Goal: Information Seeking & Learning: Learn about a topic

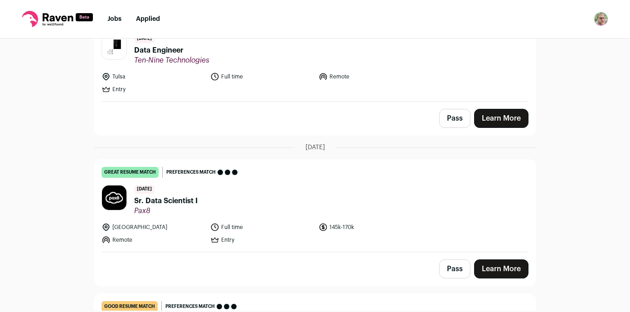
scroll to position [200, 0]
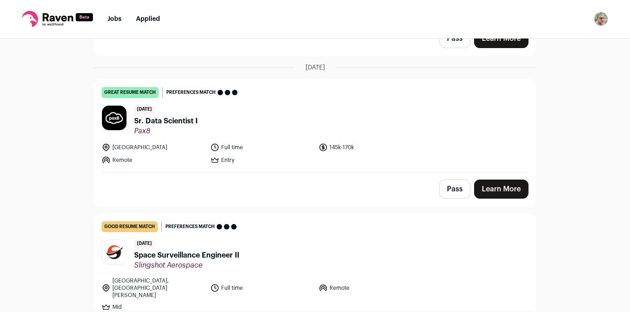
click at [179, 121] on span "Sr. Data Scientist I" at bounding box center [165, 121] width 63 height 11
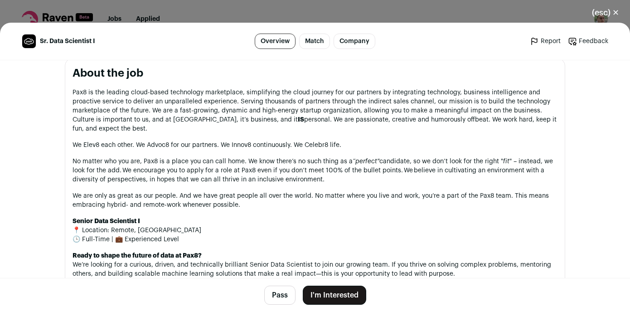
scroll to position [454, 0]
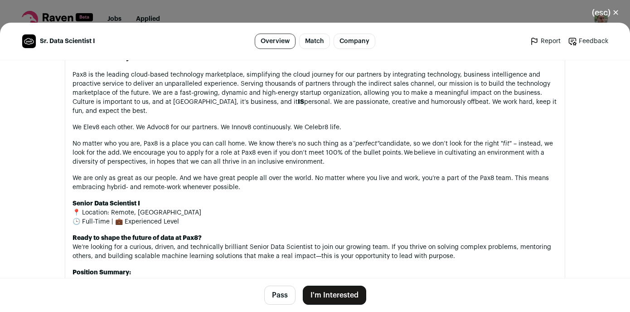
click at [605, 9] on button "(esc) ✕" at bounding box center [605, 13] width 49 height 20
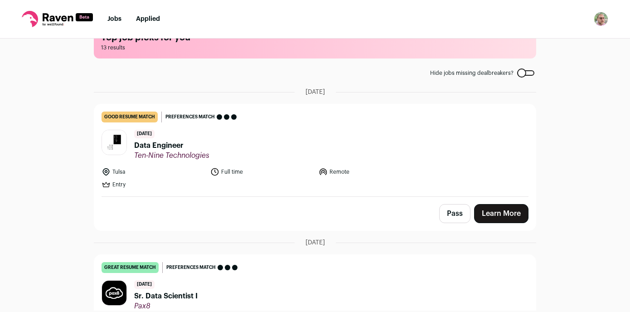
scroll to position [23, 0]
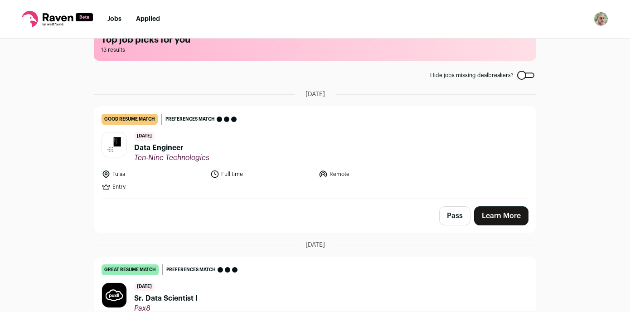
click at [164, 149] on span "Data Engineer" at bounding box center [171, 147] width 75 height 11
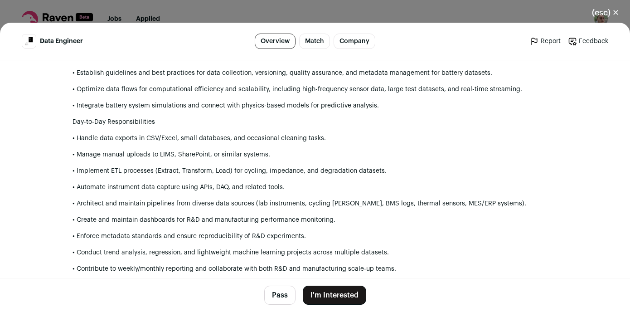
scroll to position [786, 0]
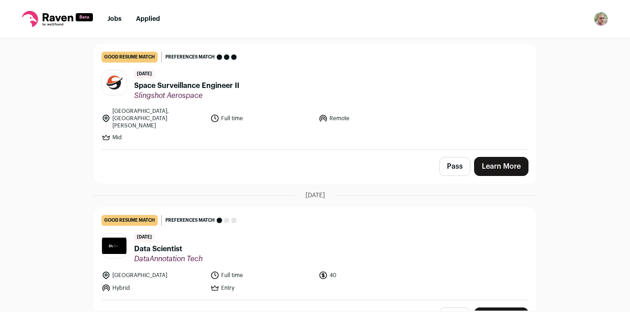
scroll to position [408, 0]
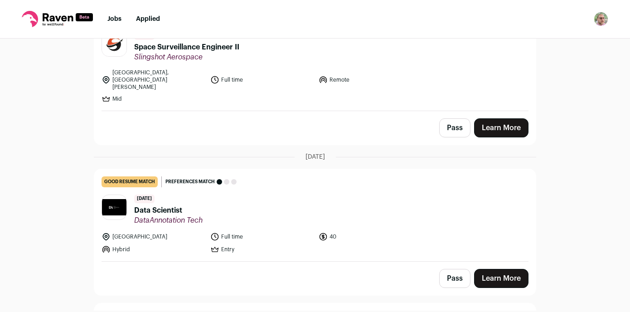
click at [154, 205] on span "Data Scientist" at bounding box center [168, 210] width 68 height 11
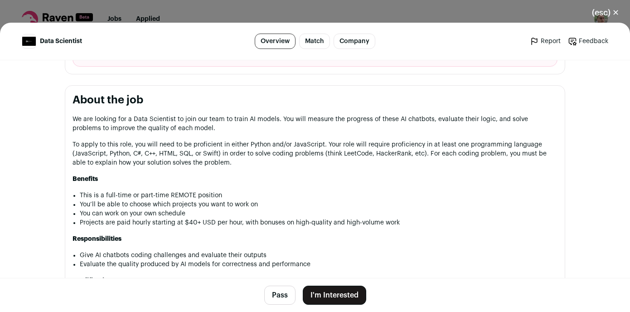
click at [614, 13] on button "(esc) ✕" at bounding box center [605, 13] width 49 height 20
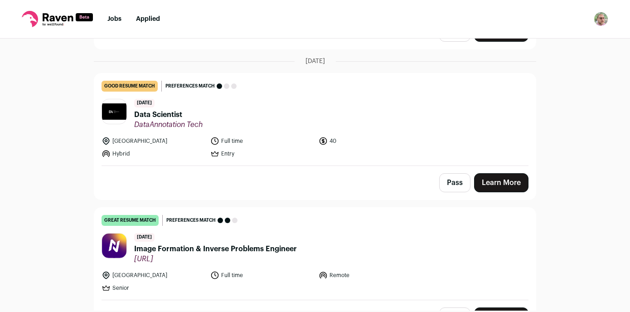
scroll to position [554, 0]
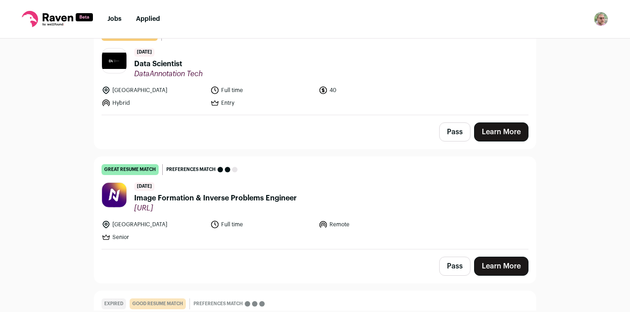
click at [175, 193] on span "Image Formation & Inverse Problems Engineer" at bounding box center [215, 198] width 163 height 11
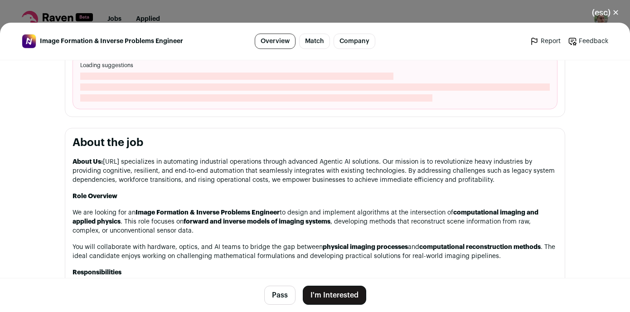
scroll to position [370, 0]
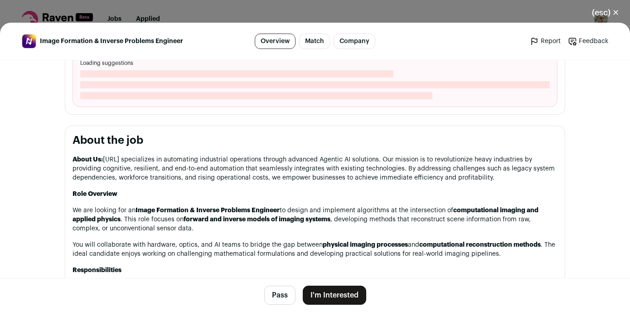
click at [602, 14] on button "(esc) ✕" at bounding box center [605, 13] width 49 height 20
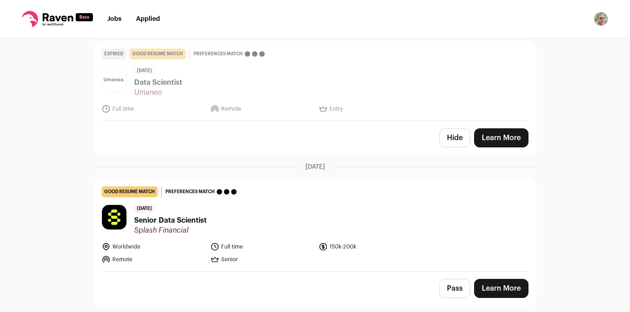
scroll to position [816, 0]
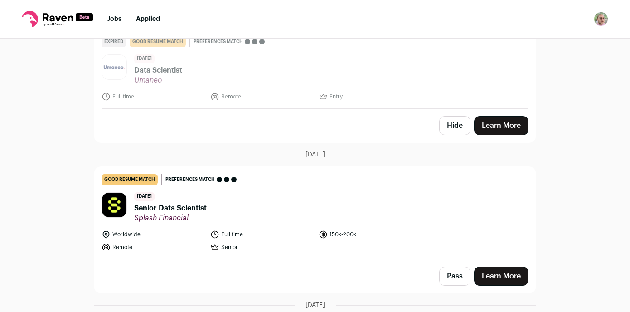
click at [194, 202] on span "Senior Data Scientist" at bounding box center [170, 207] width 72 height 11
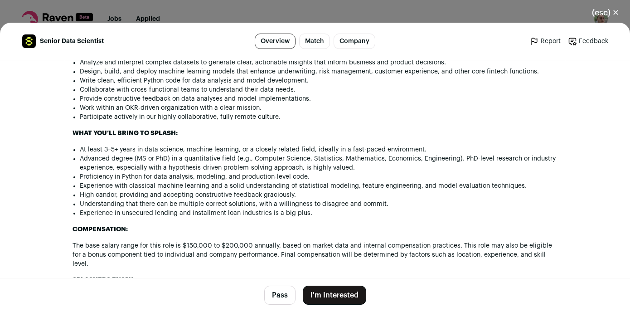
scroll to position [950, 0]
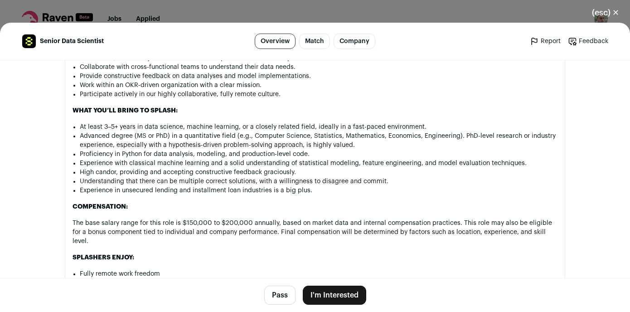
click at [603, 16] on button "(esc) ✕" at bounding box center [605, 13] width 49 height 20
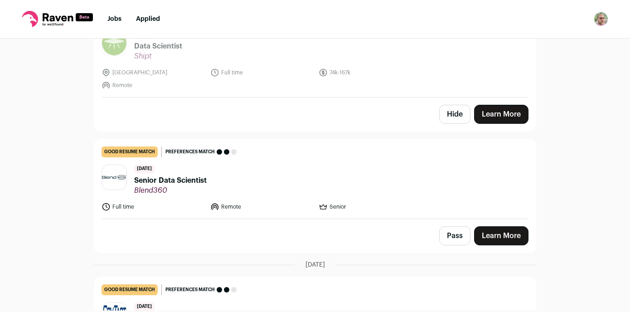
scroll to position [1132, 0]
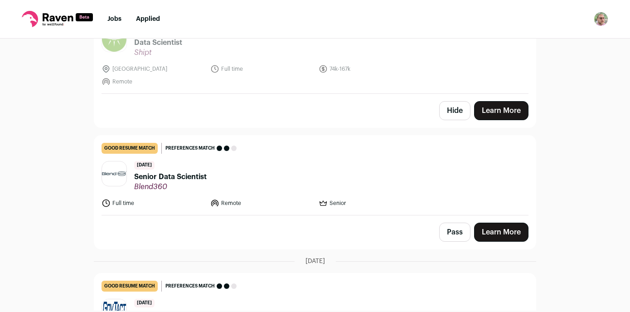
click at [199, 171] on span "Senior Data Scientist" at bounding box center [170, 176] width 72 height 11
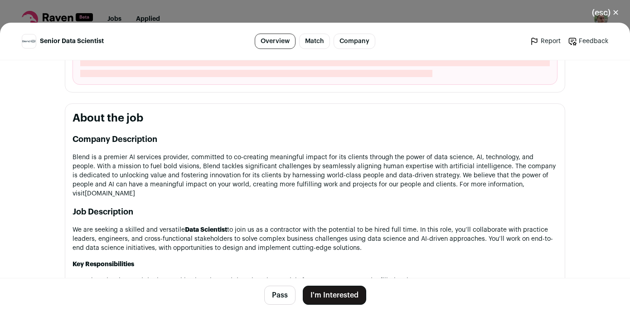
scroll to position [408, 0]
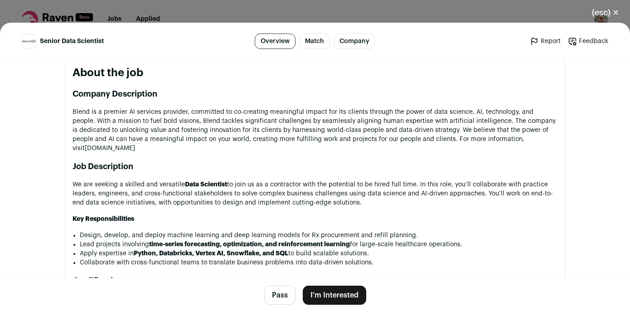
click at [607, 7] on button "(esc) ✕" at bounding box center [605, 13] width 49 height 20
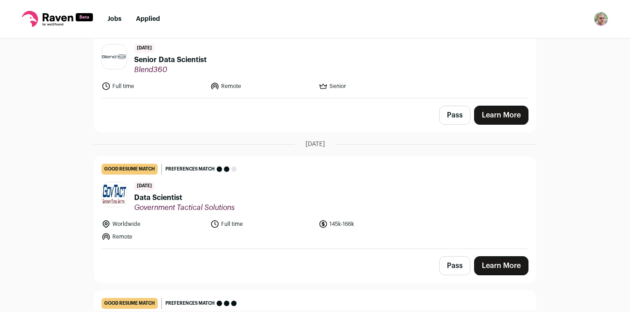
scroll to position [1255, 0]
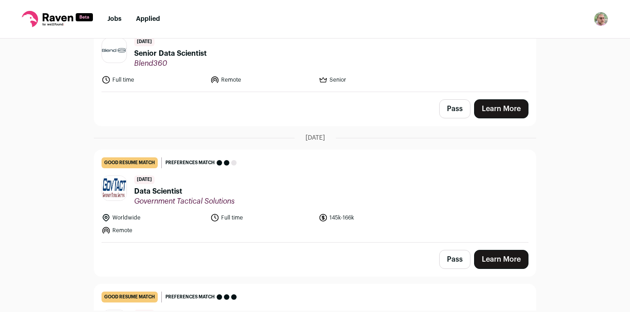
click at [179, 186] on span "Data Scientist" at bounding box center [184, 191] width 101 height 11
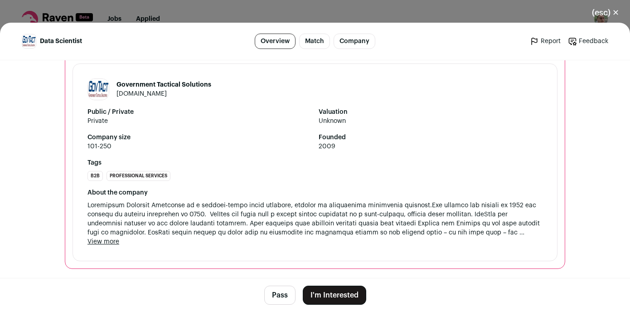
scroll to position [856, 0]
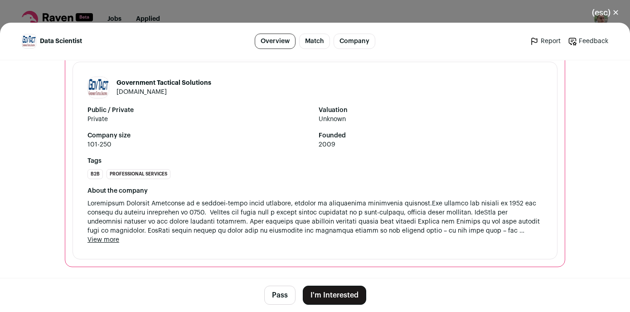
click at [600, 13] on button "(esc) ✕" at bounding box center [605, 13] width 49 height 20
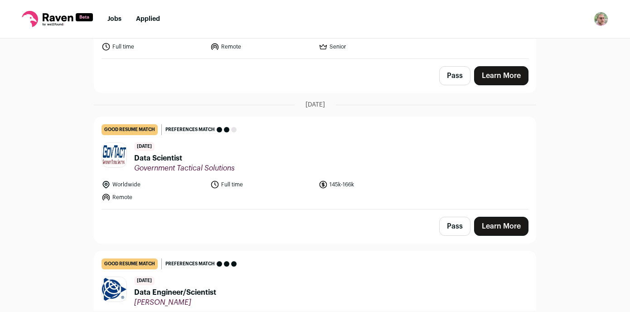
scroll to position [1332, 0]
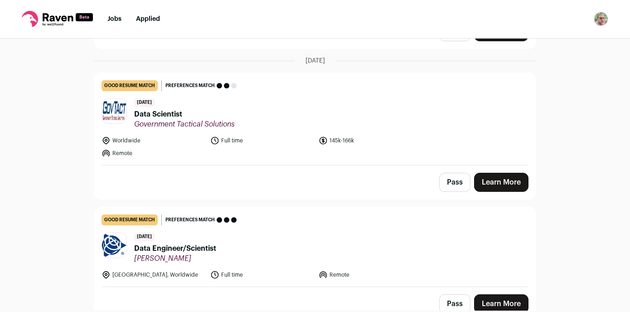
click at [209, 243] on span "Data Engineer/Scientist" at bounding box center [175, 248] width 82 height 11
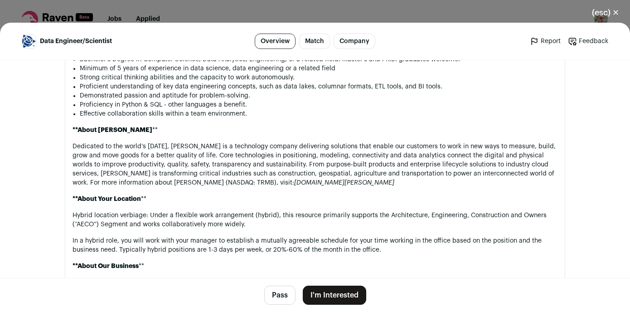
scroll to position [685, 0]
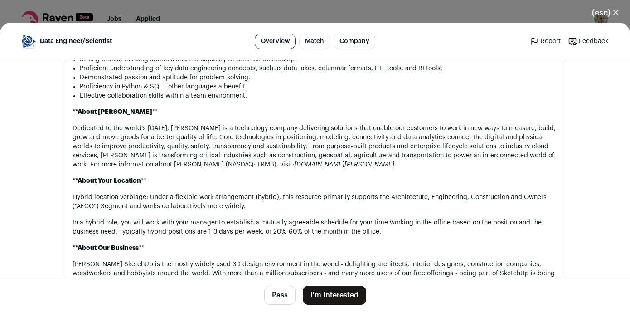
click at [606, 14] on button "(esc) ✕" at bounding box center [605, 13] width 49 height 20
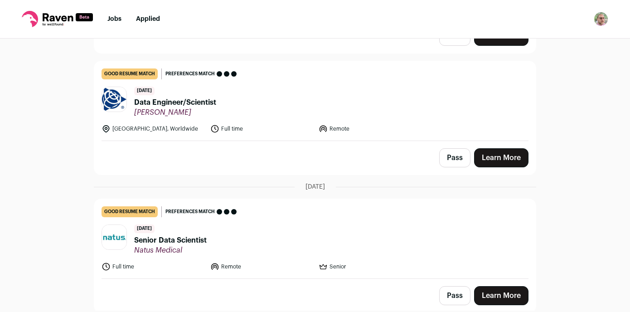
scroll to position [1479, 0]
click at [173, 234] on span "Senior Data Scientist" at bounding box center [170, 239] width 72 height 11
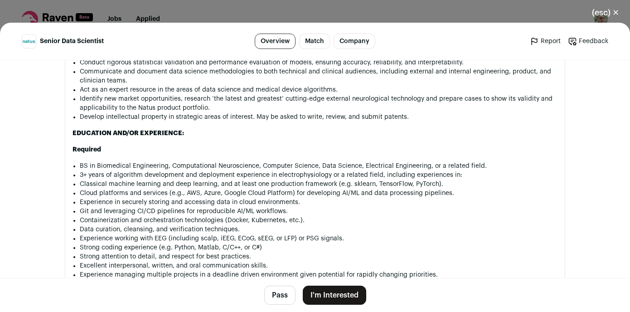
scroll to position [647, 0]
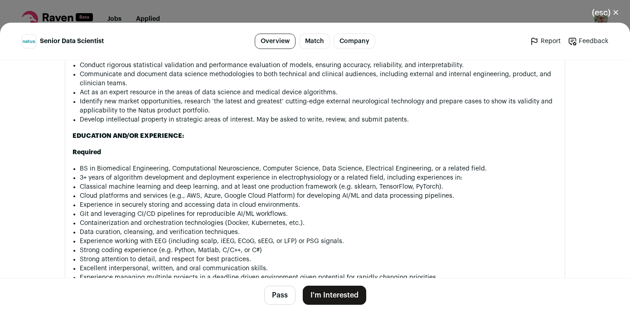
click at [604, 15] on button "(esc) ✕" at bounding box center [605, 13] width 49 height 20
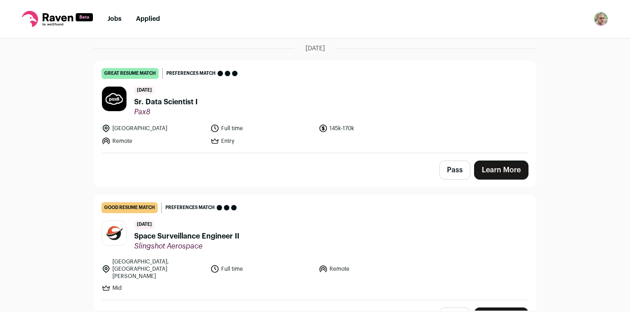
scroll to position [0, 0]
